Goal: Navigation & Orientation: Find specific page/section

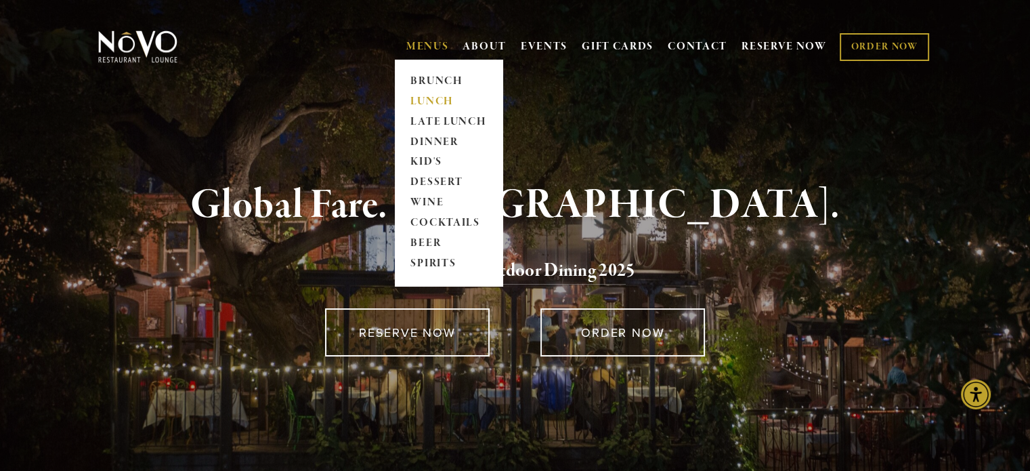
click at [421, 100] on link "LUNCH" at bounding box center [448, 101] width 85 height 20
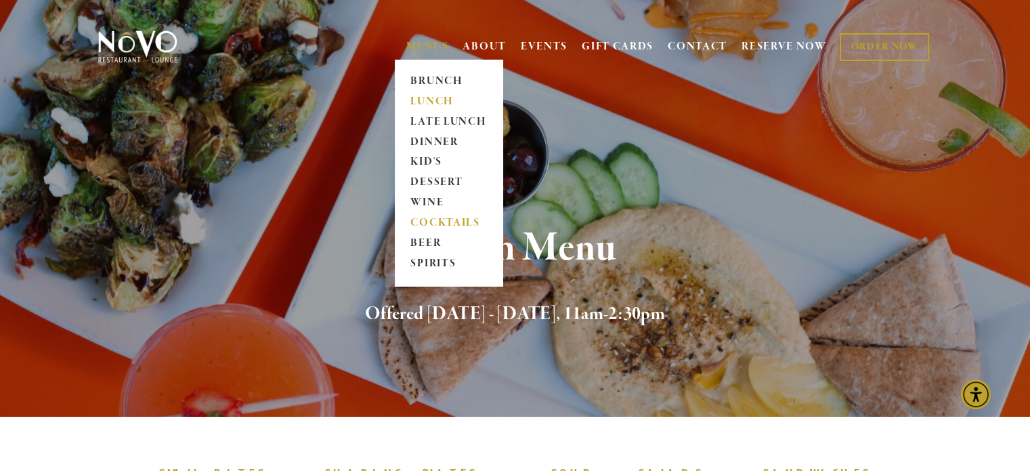
click at [431, 222] on link "COCKTAILS" at bounding box center [448, 223] width 85 height 20
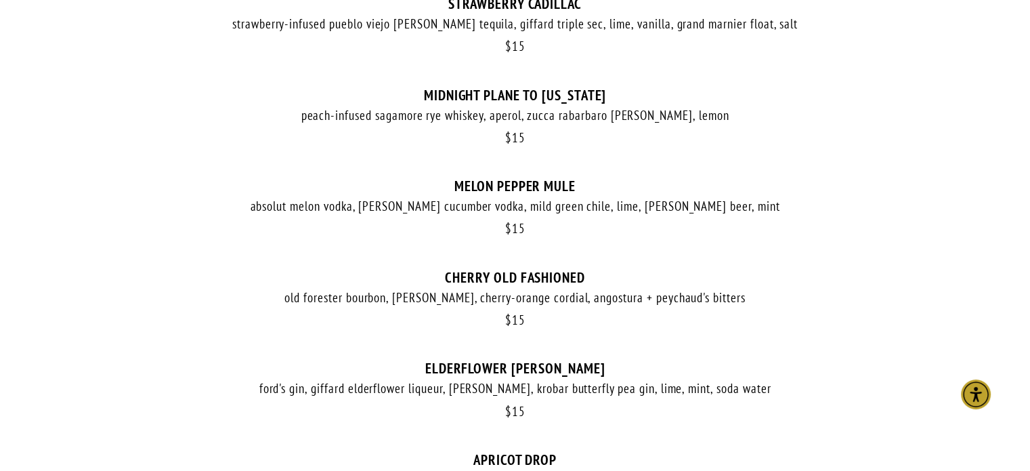
scroll to position [812, 0]
